Goal: Information Seeking & Learning: Learn about a topic

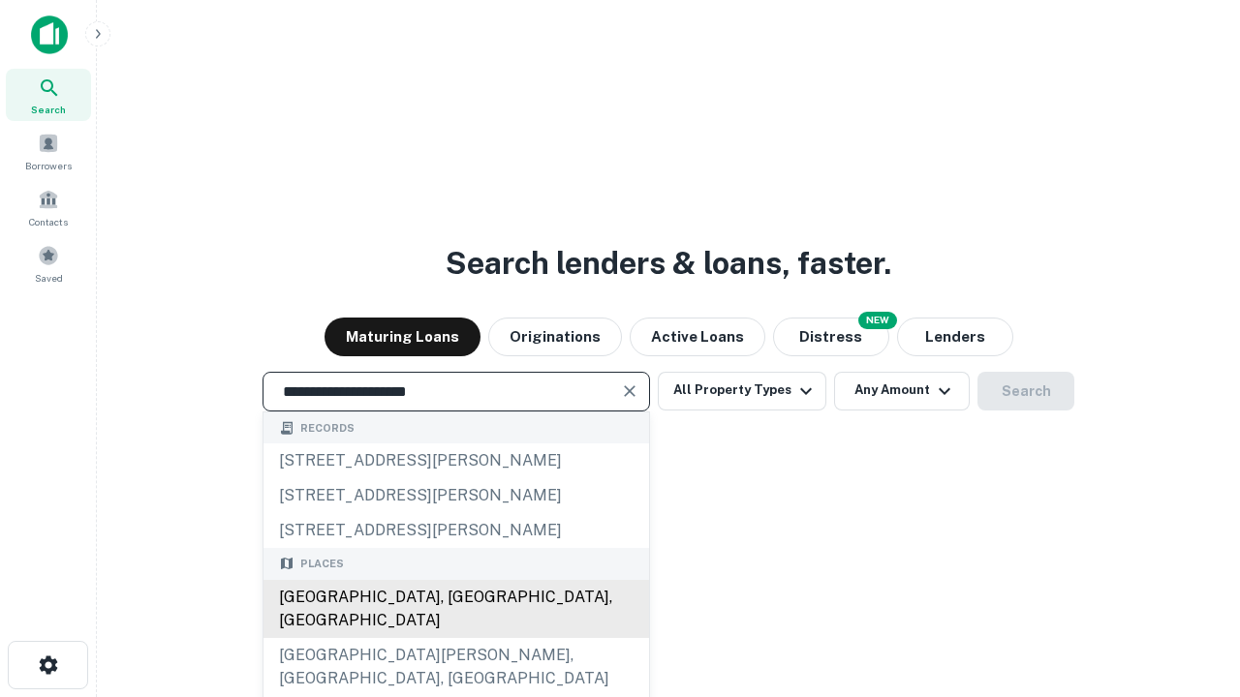
click at [455, 638] on div "Santa Monica, CA, USA" at bounding box center [456, 609] width 386 height 58
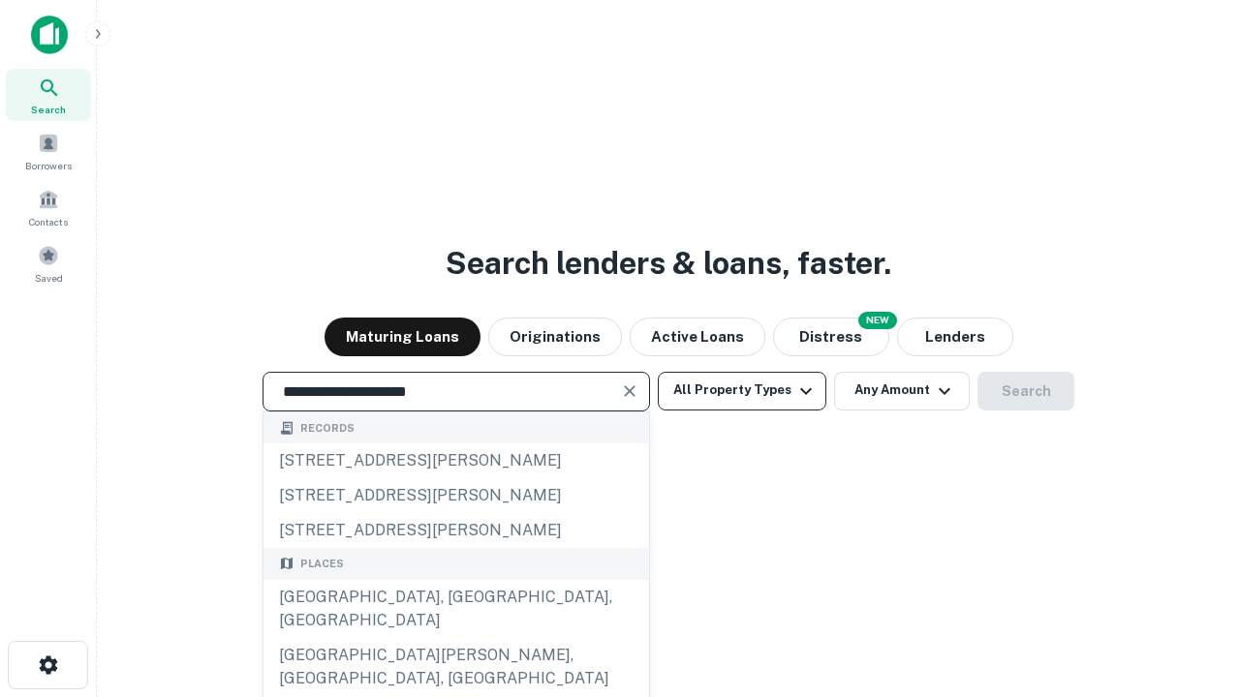
type input "**********"
click at [742, 390] on button "All Property Types" at bounding box center [742, 391] width 169 height 39
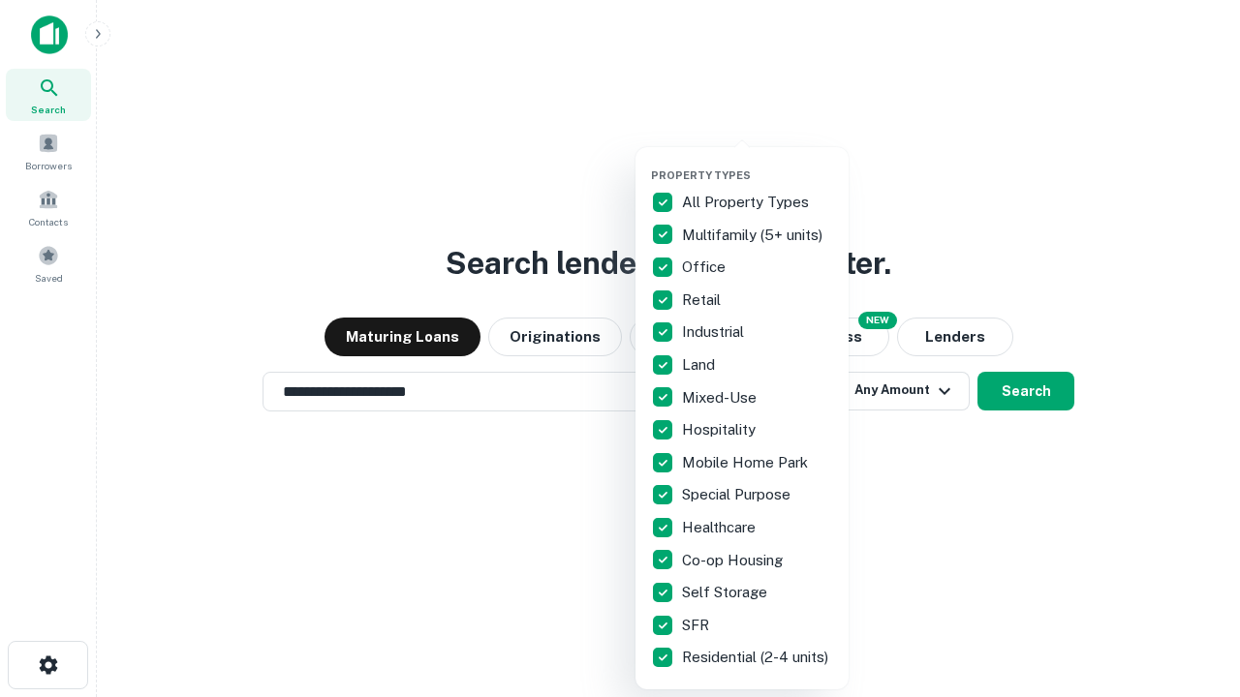
click at [757, 163] on button "button" at bounding box center [757, 163] width 213 height 1
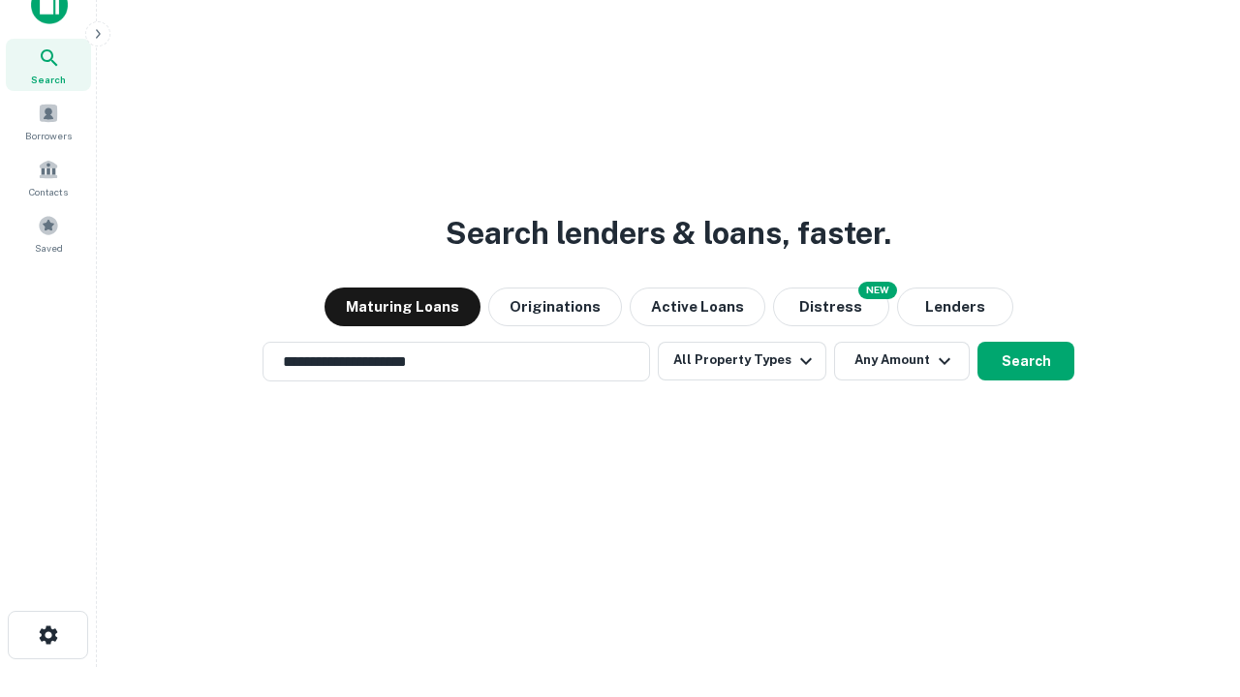
scroll to position [12, 233]
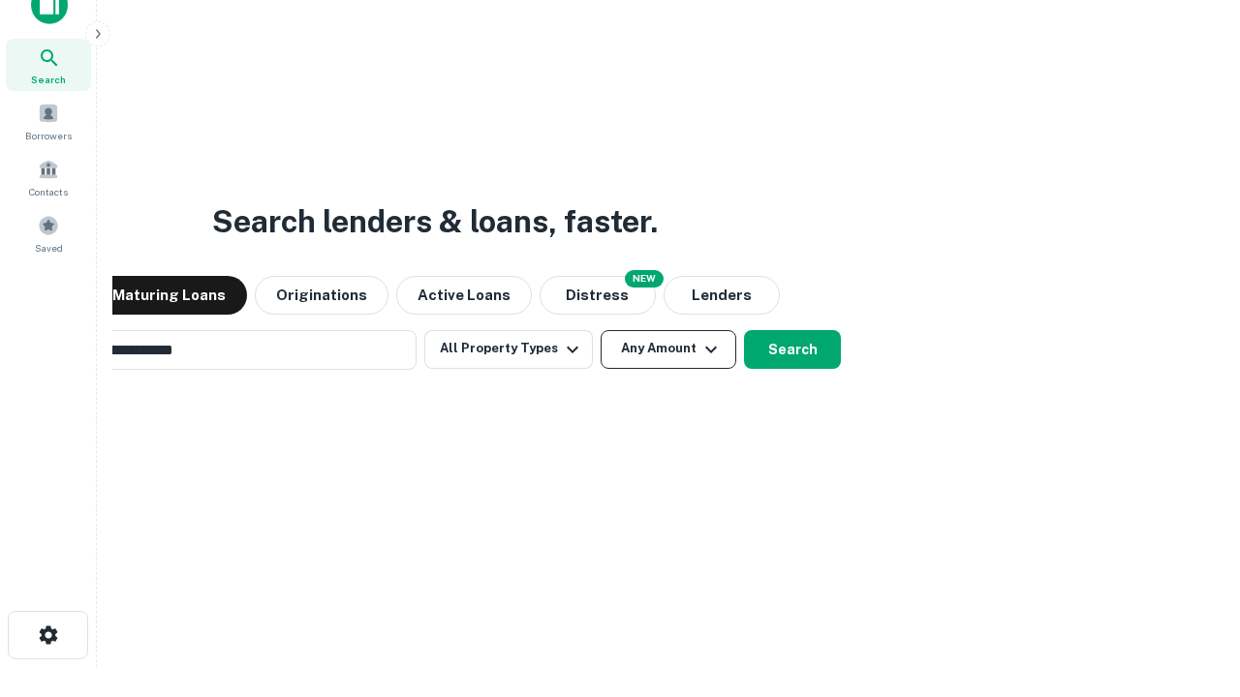
click at [601, 330] on button "Any Amount" at bounding box center [669, 349] width 136 height 39
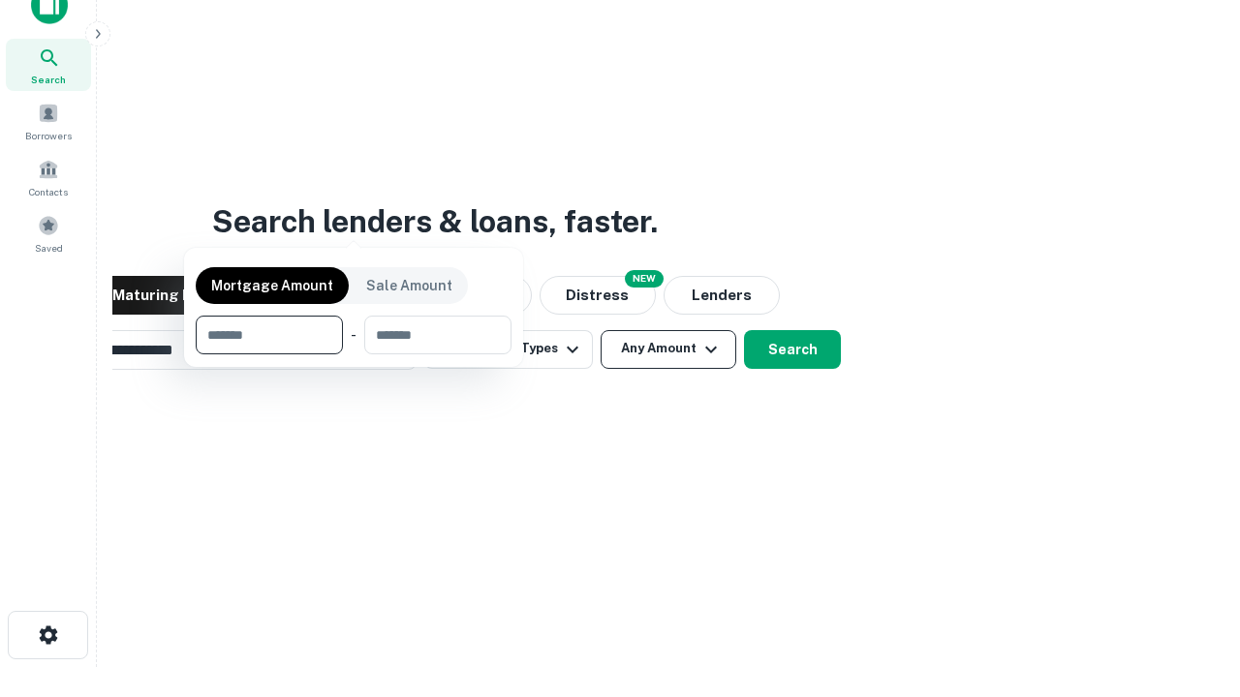
scroll to position [31, 0]
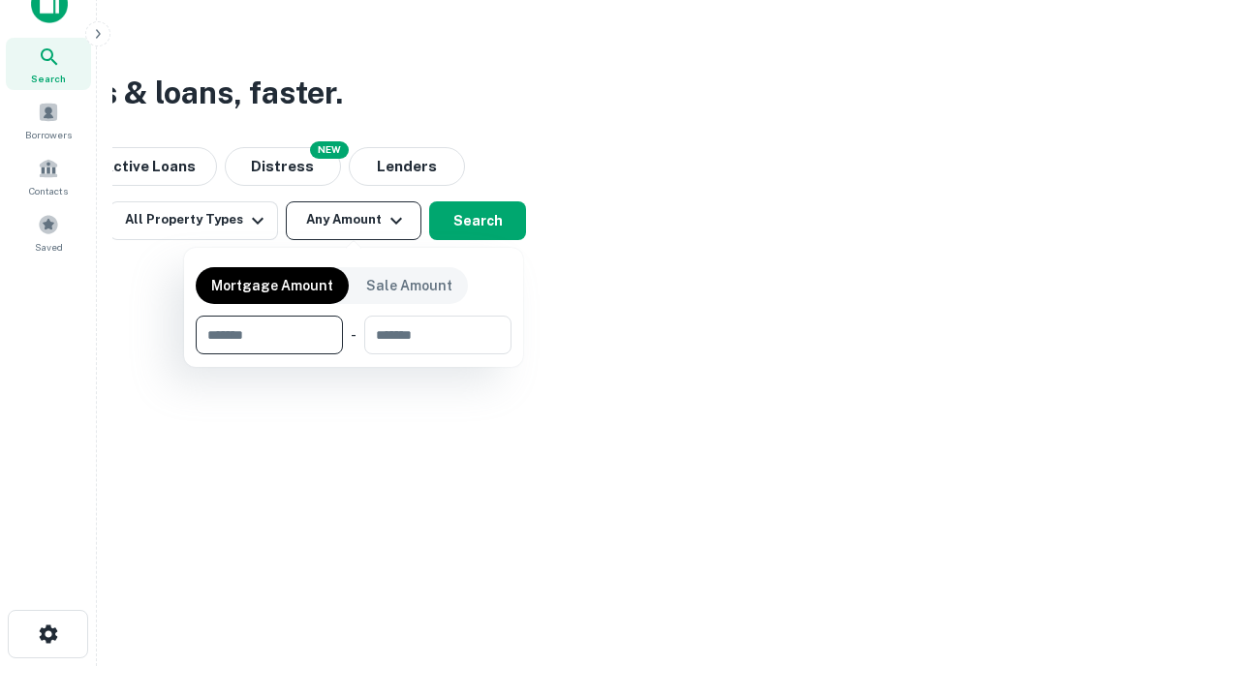
type input "*******"
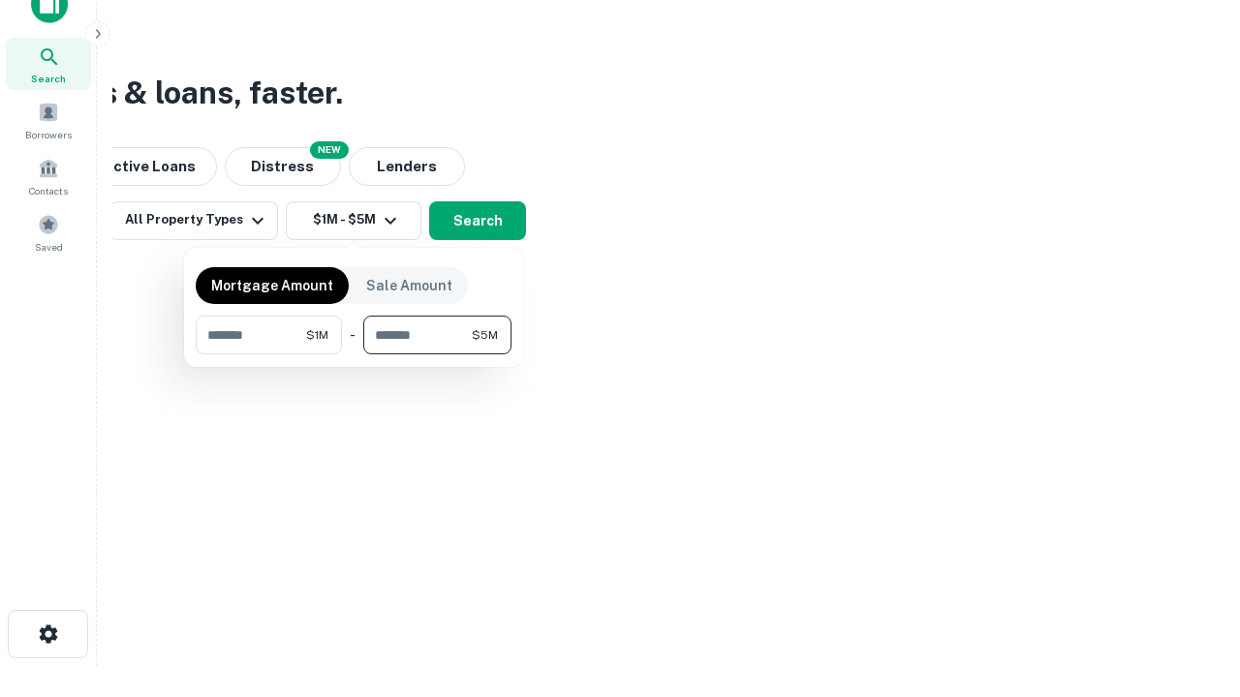
type input "*******"
click at [354, 355] on button "button" at bounding box center [354, 355] width 316 height 1
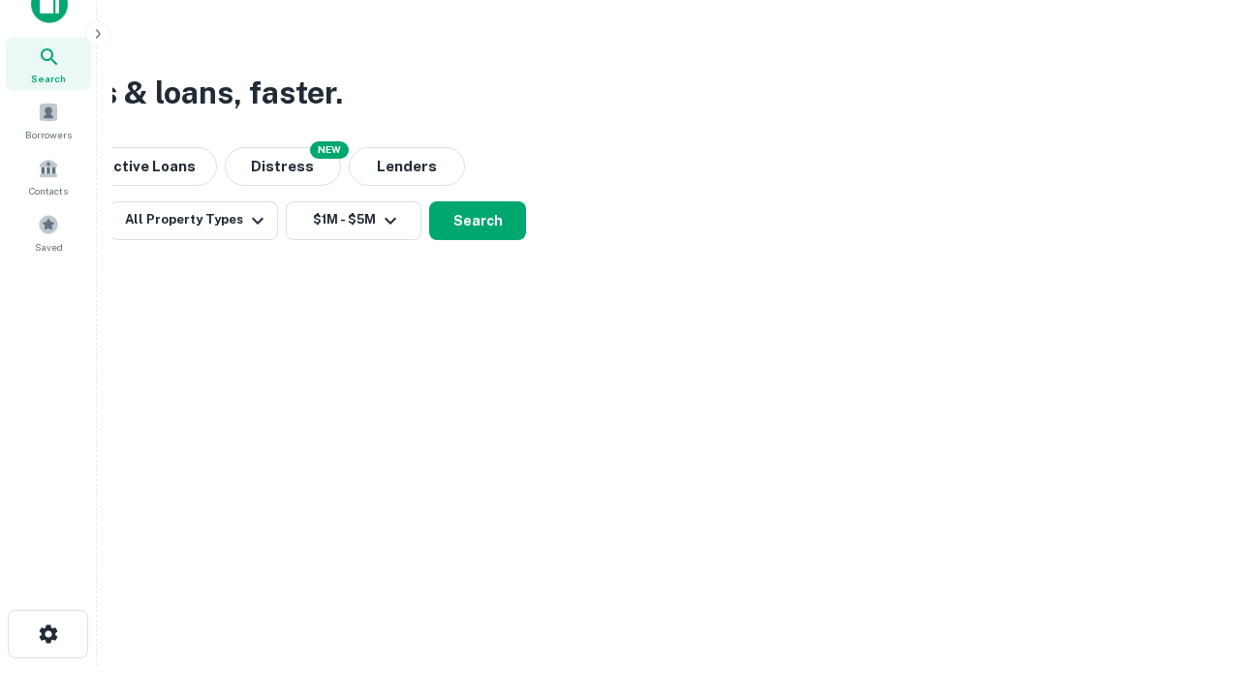
scroll to position [12, 357]
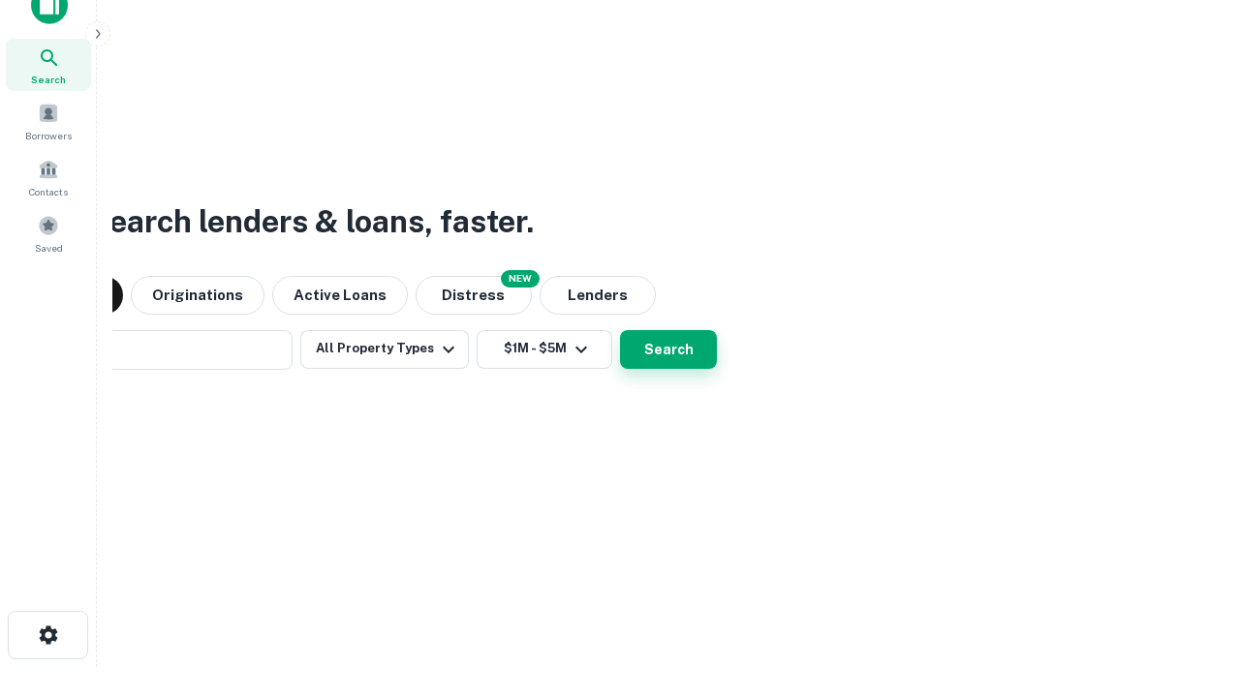
click at [620, 330] on button "Search" at bounding box center [668, 349] width 97 height 39
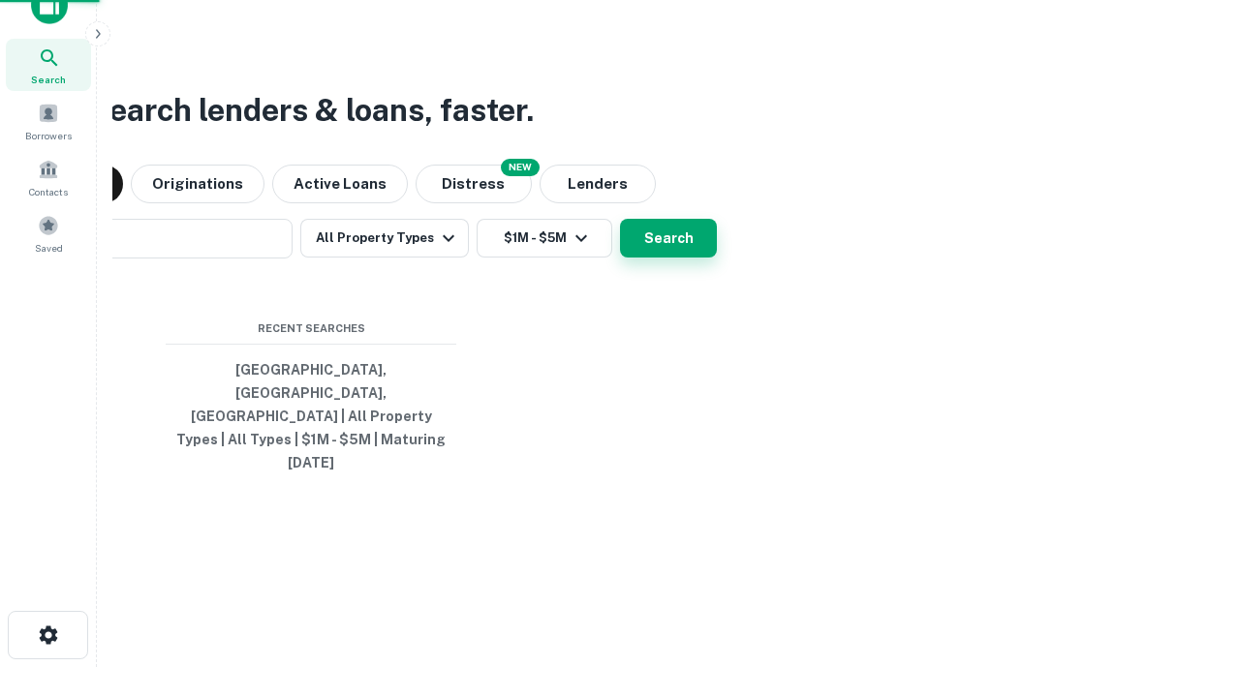
scroll to position [51, 548]
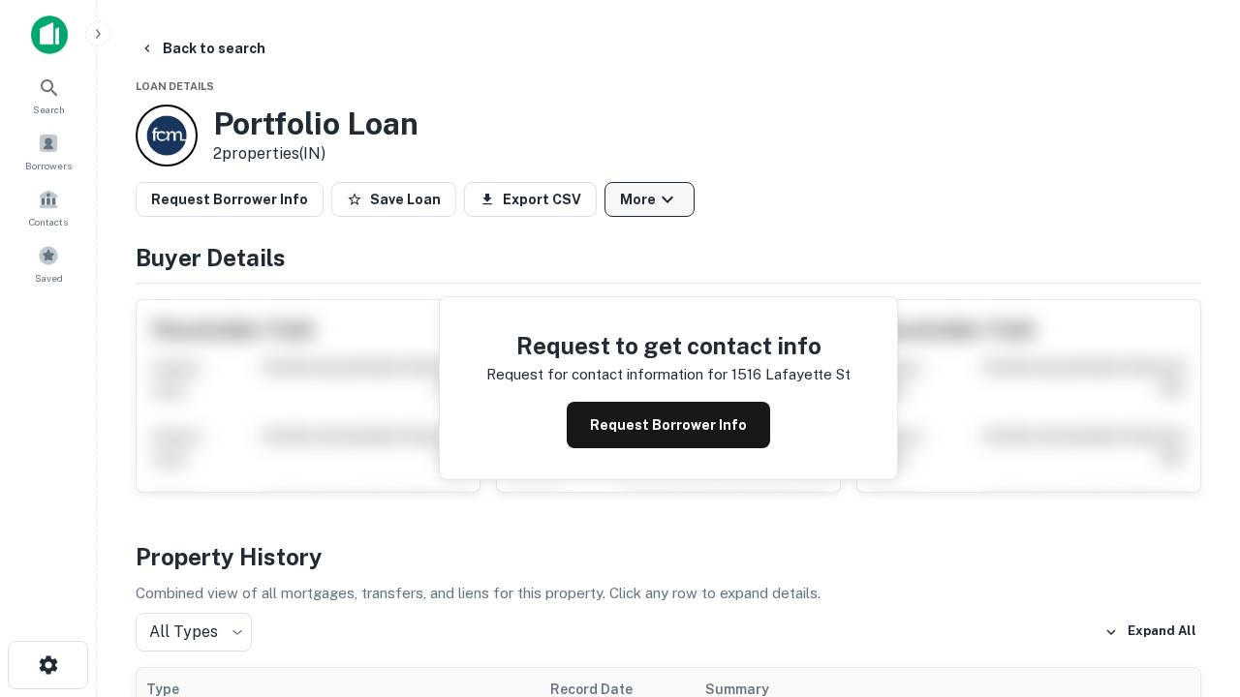
click at [649, 200] on button "More" at bounding box center [649, 199] width 90 height 35
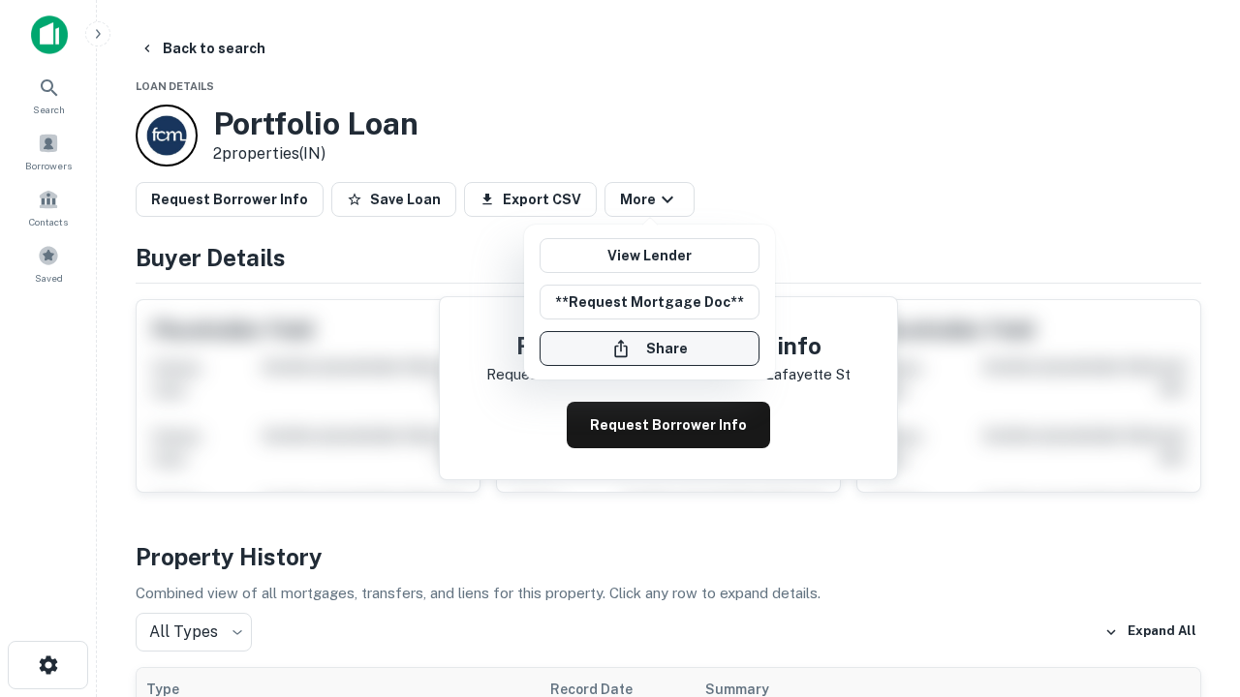
click at [649, 349] on button "Share" at bounding box center [650, 348] width 220 height 35
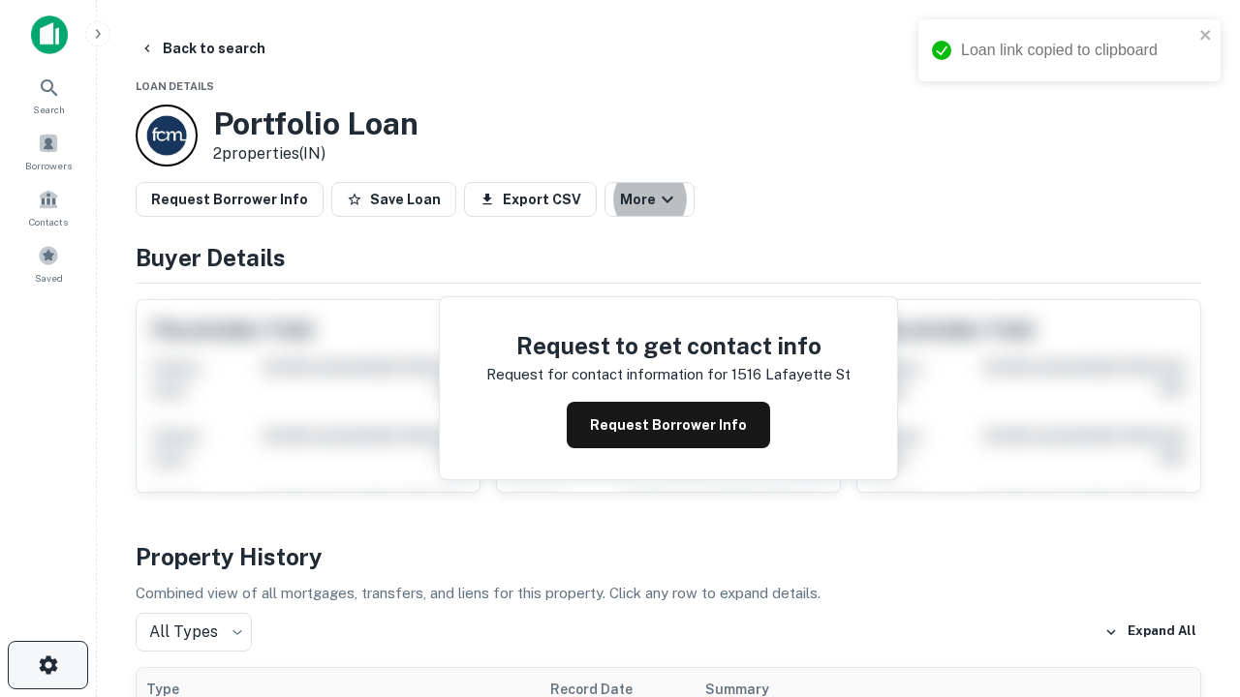
click at [47, 665] on icon "button" at bounding box center [48, 665] width 23 height 23
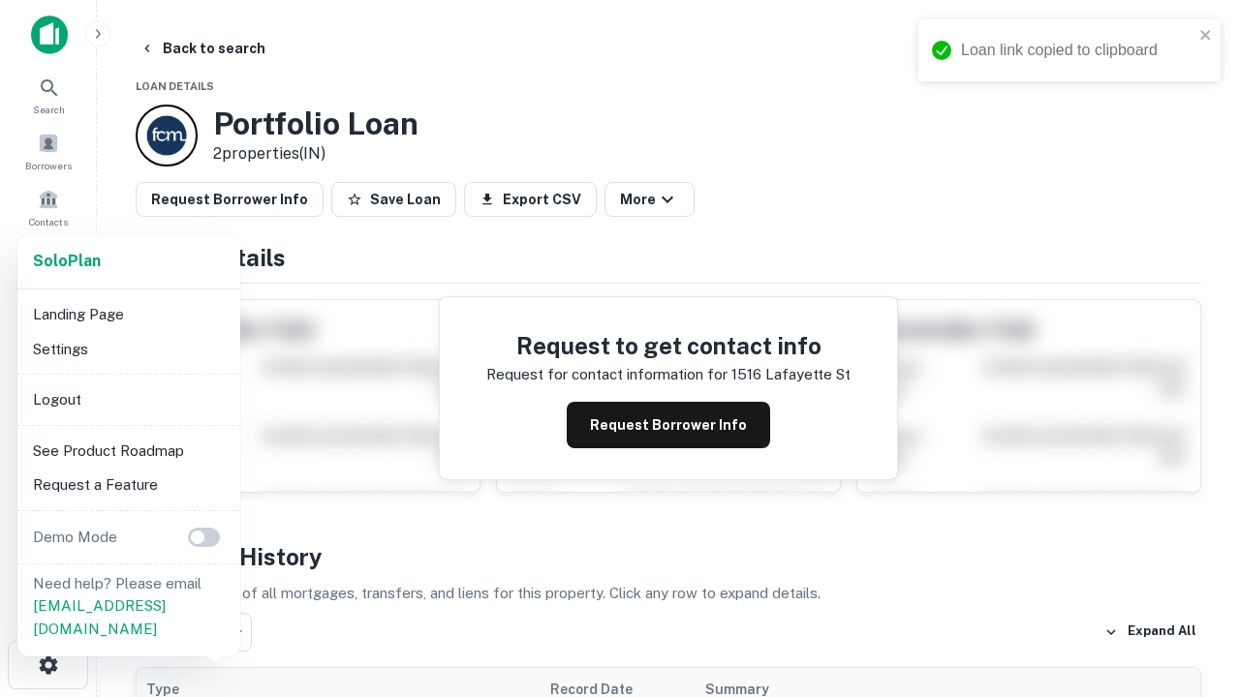
click at [128, 399] on li "Logout" at bounding box center [128, 400] width 207 height 35
